Goal: Information Seeking & Learning: Learn about a topic

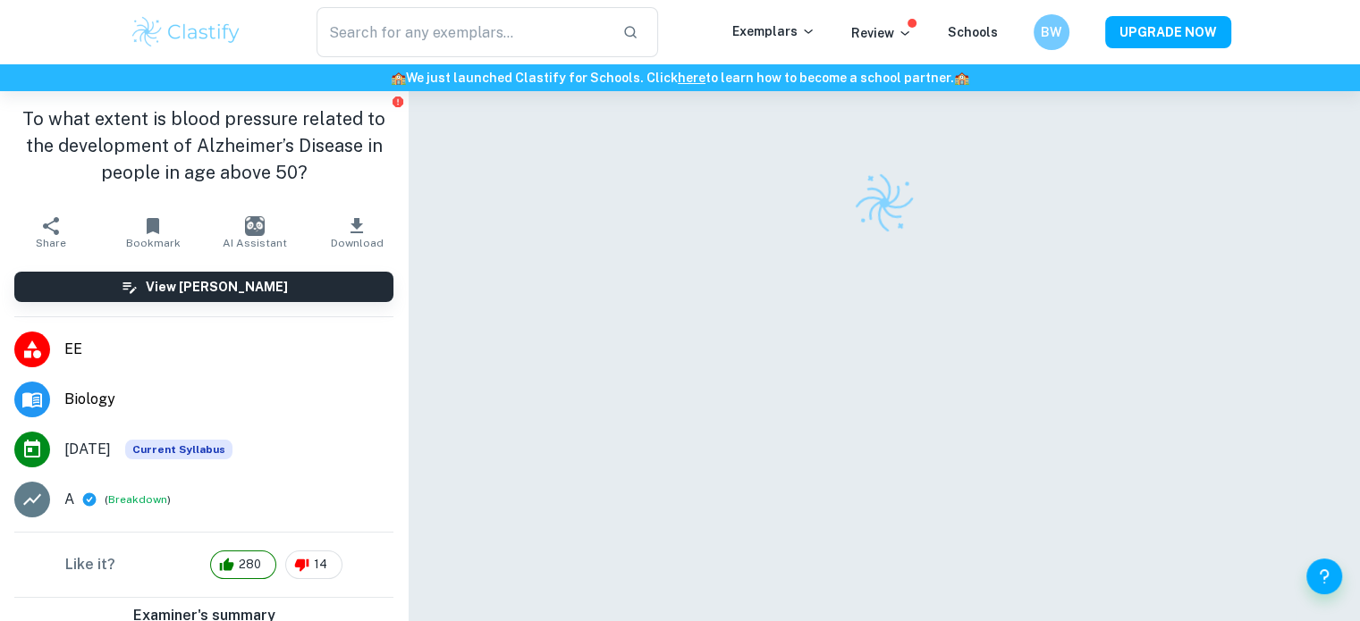
checkbox input "true"
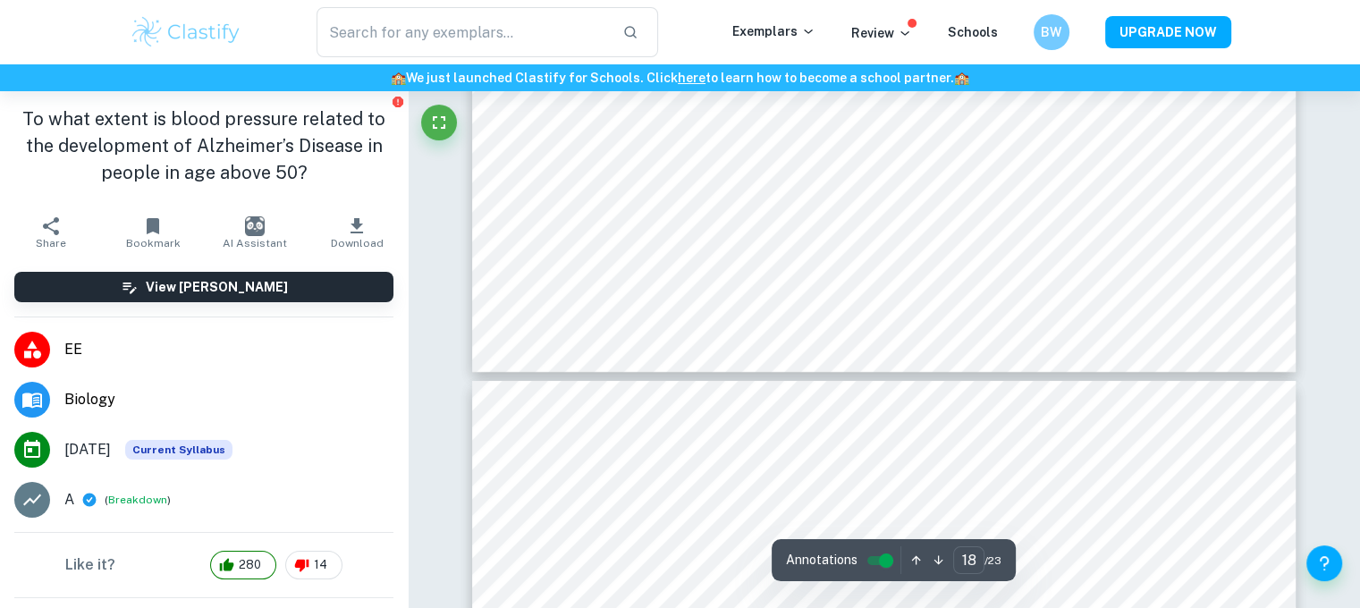
scroll to position [20387, 0]
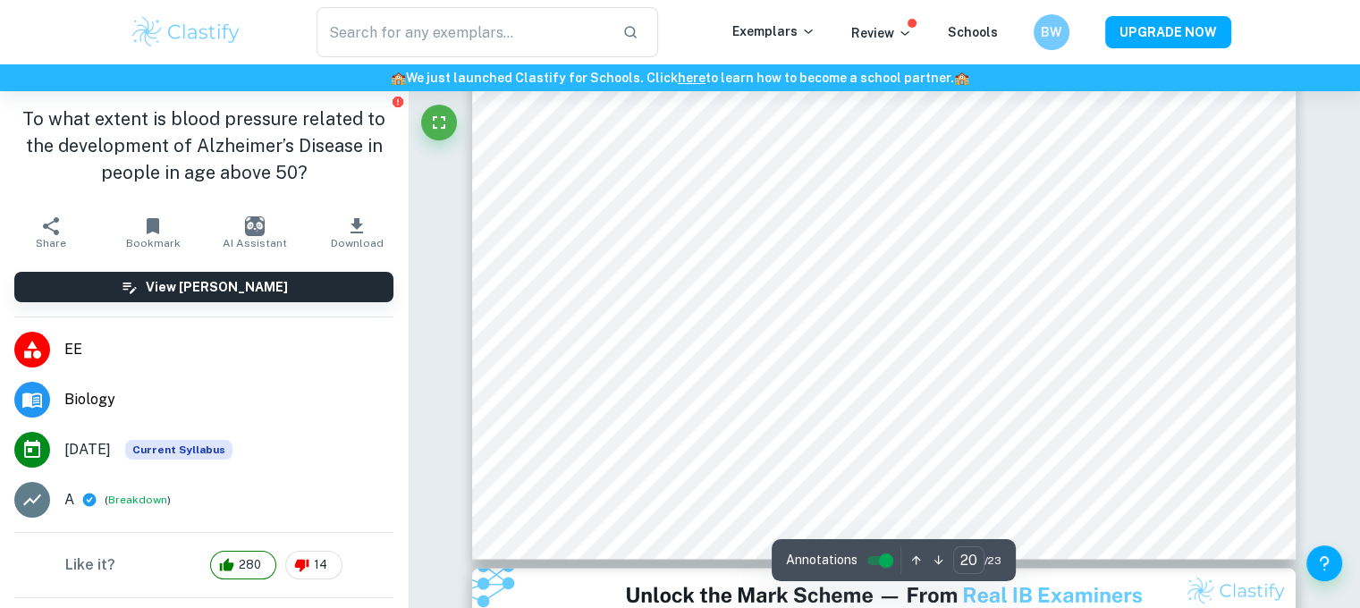
type input "21"
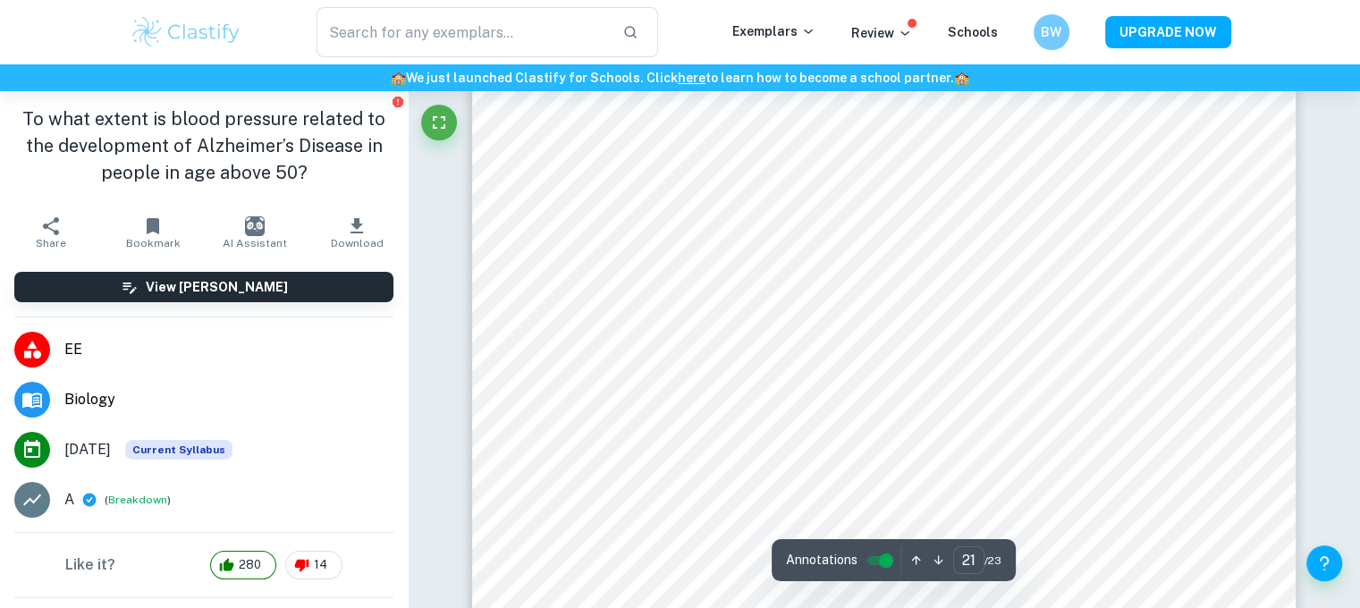
scroll to position [24768, 0]
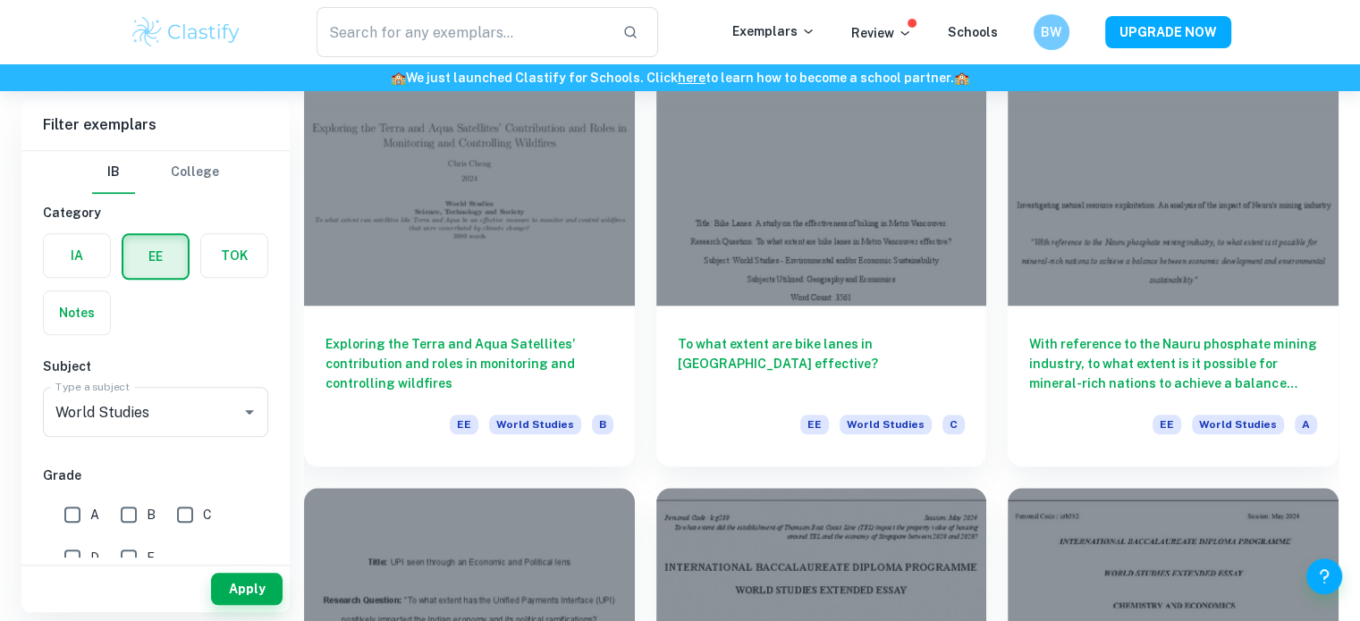
scroll to position [1899, 0]
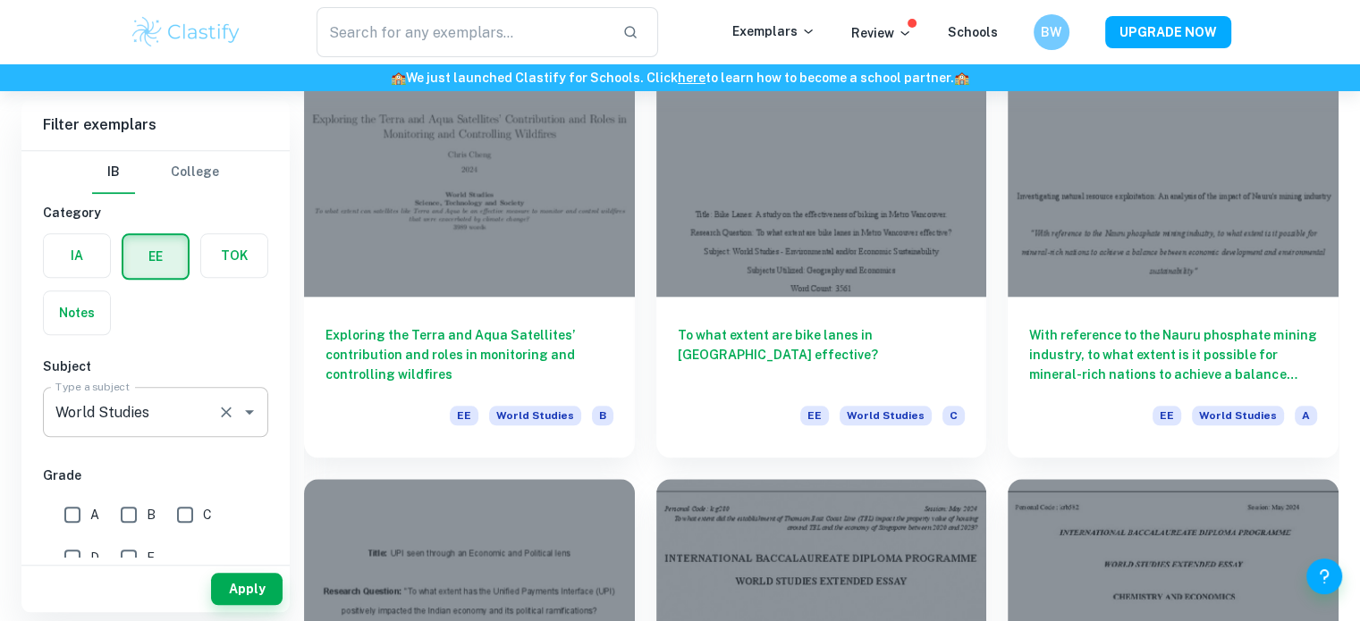
click at [246, 415] on icon "Open" at bounding box center [249, 411] width 21 height 21
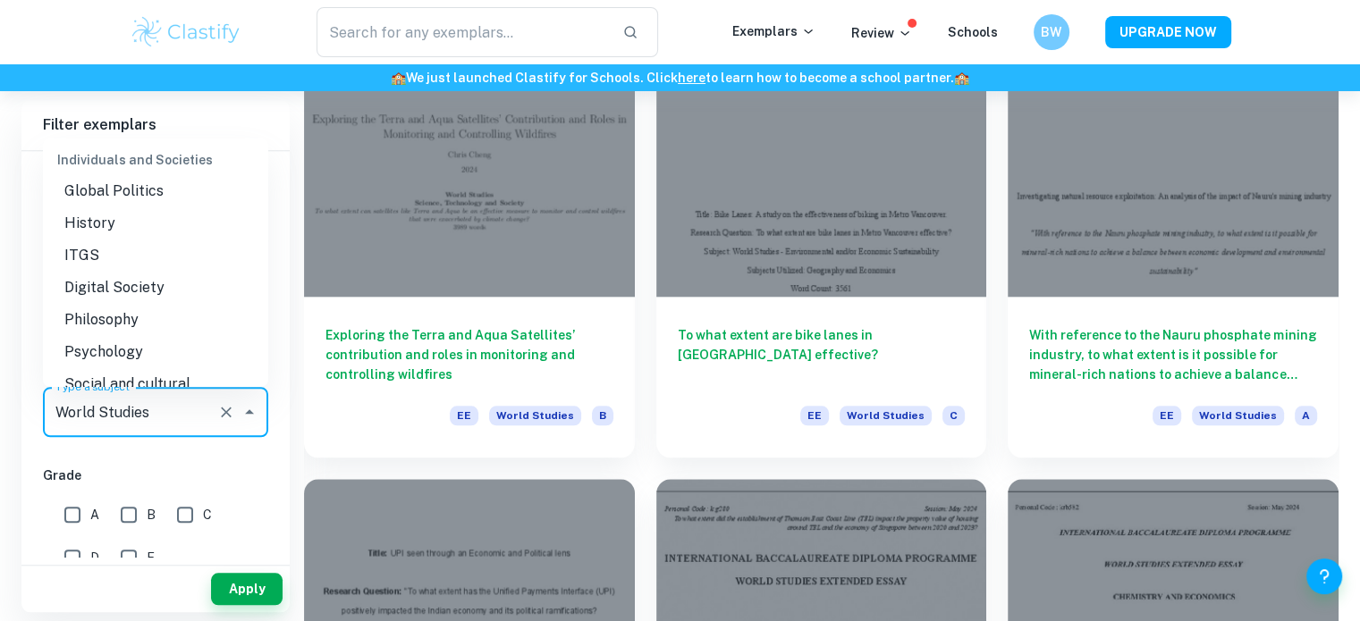
scroll to position [1719, 0]
click at [86, 273] on li "ITGS" at bounding box center [155, 257] width 225 height 32
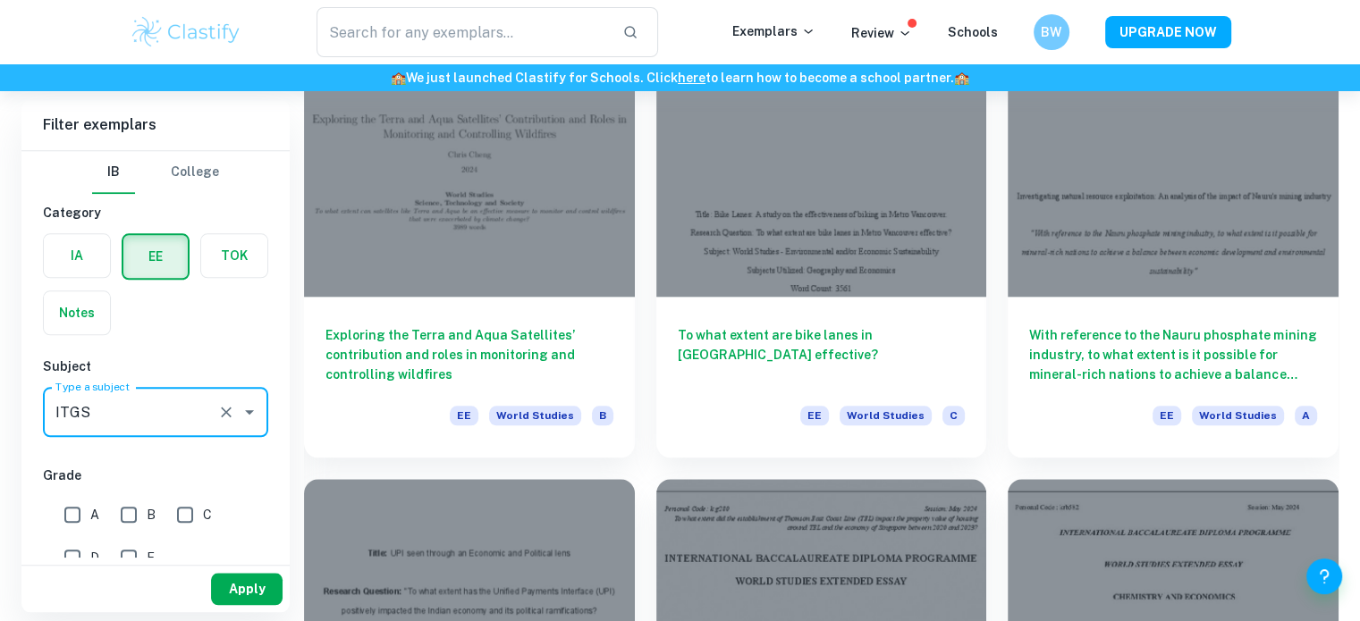
click at [242, 580] on button "Apply" at bounding box center [247, 589] width 72 height 32
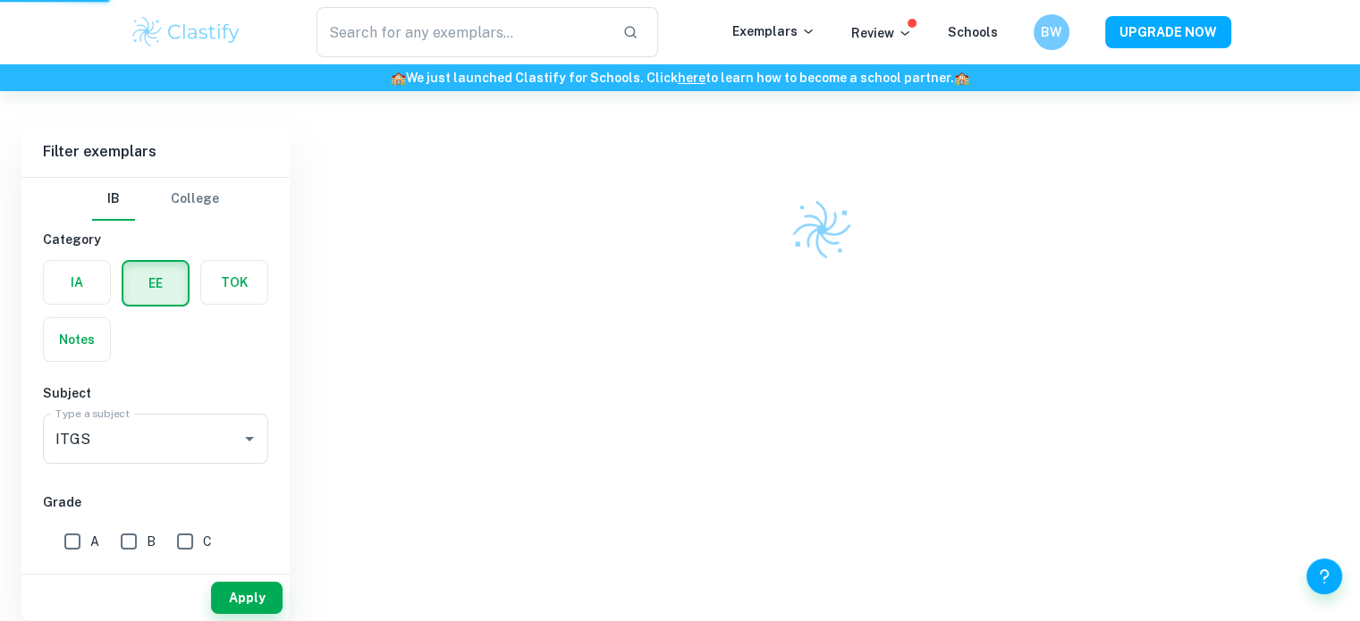
scroll to position [91, 0]
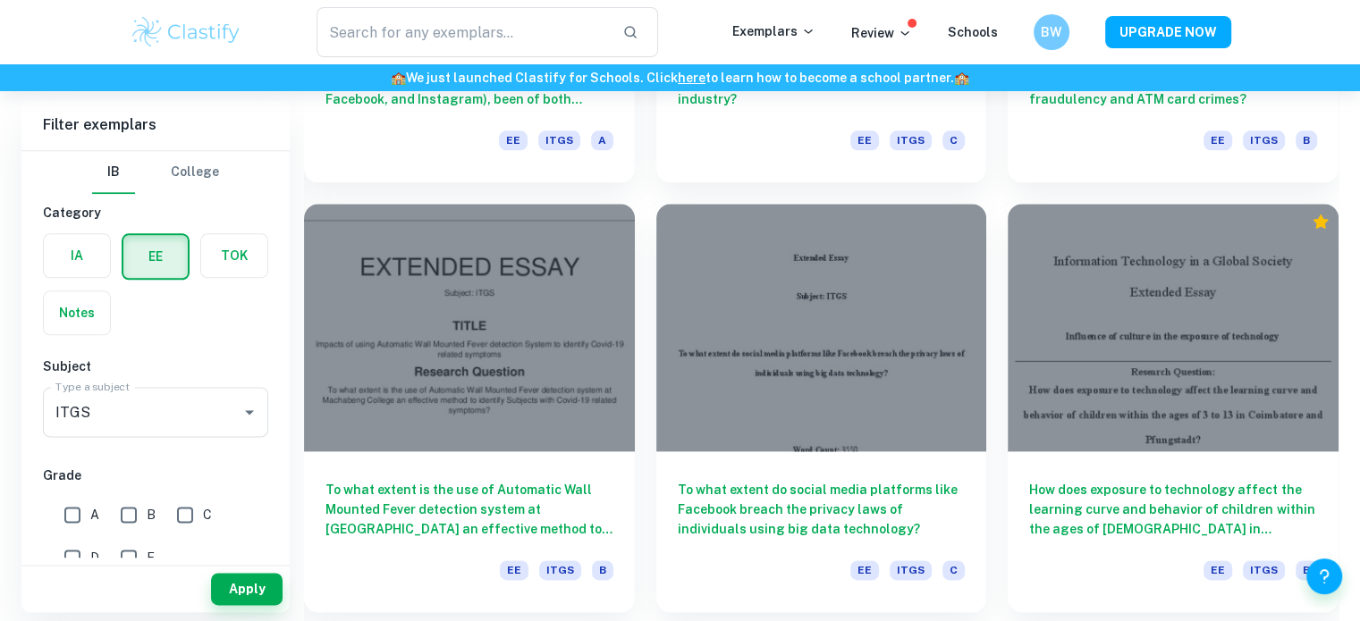
scroll to position [2217, 0]
